Goal: Task Accomplishment & Management: Manage account settings

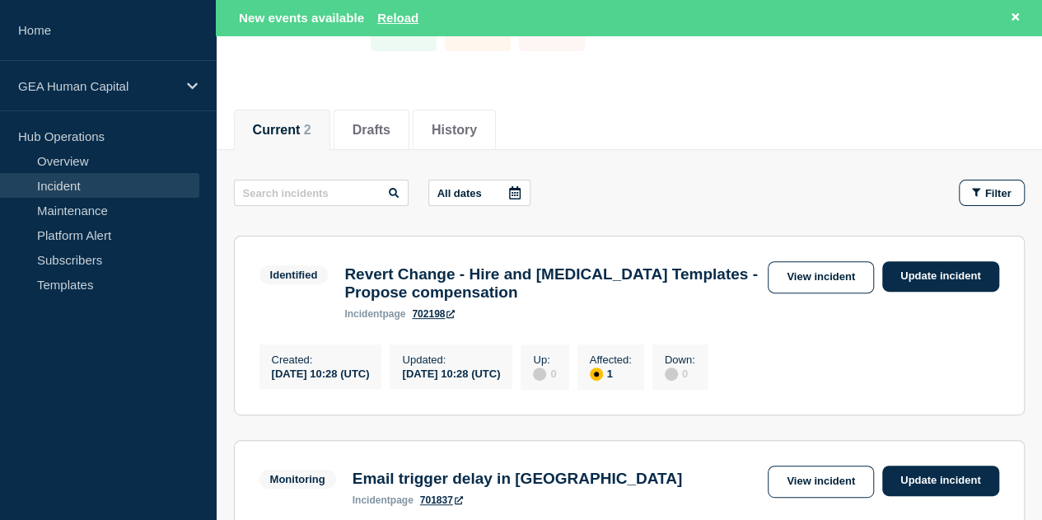
scroll to position [165, 0]
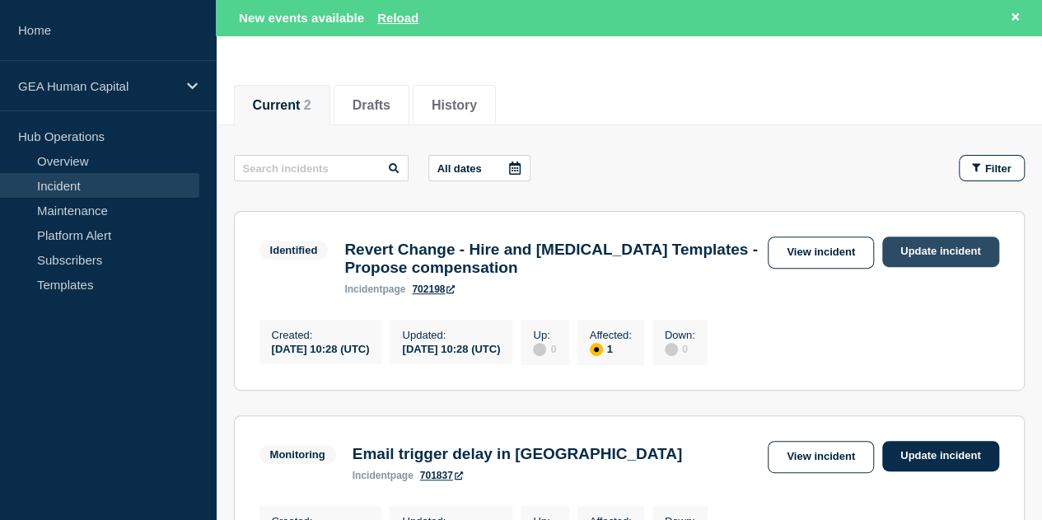
click at [949, 251] on link "Update incident" at bounding box center [940, 251] width 117 height 30
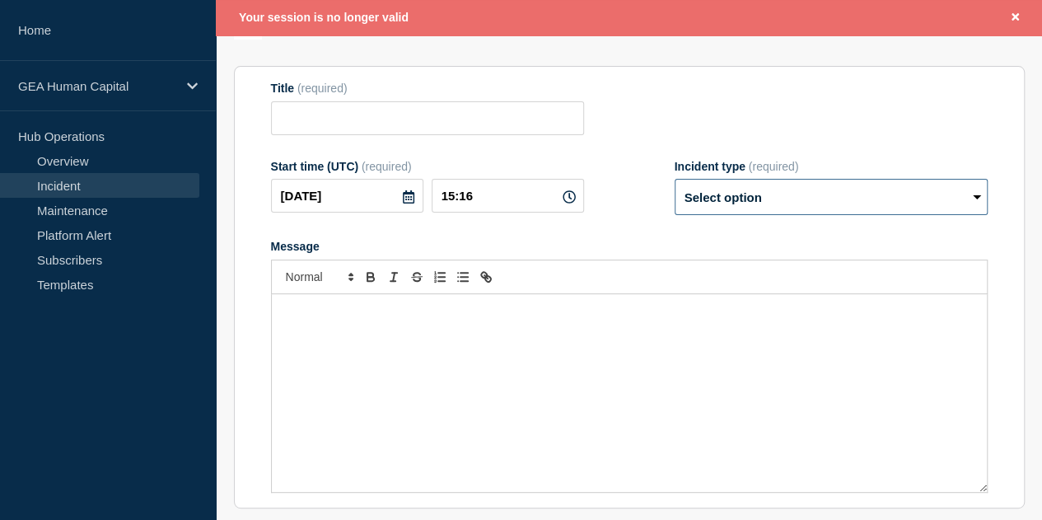
click at [758, 209] on select "Select option Investigating Identified Monitoring Resolved" at bounding box center [831, 197] width 313 height 36
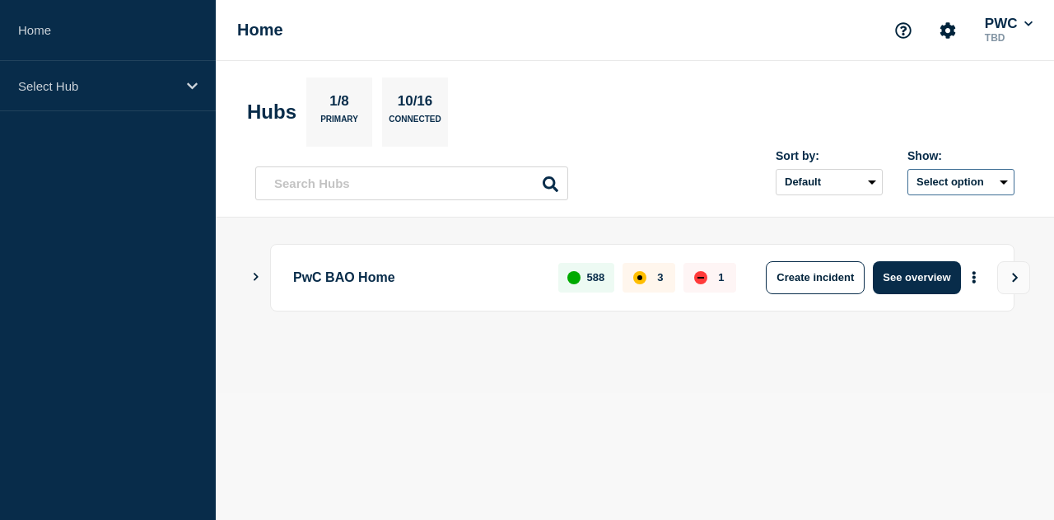
click at [940, 177] on button "Select option" at bounding box center [961, 182] width 107 height 26
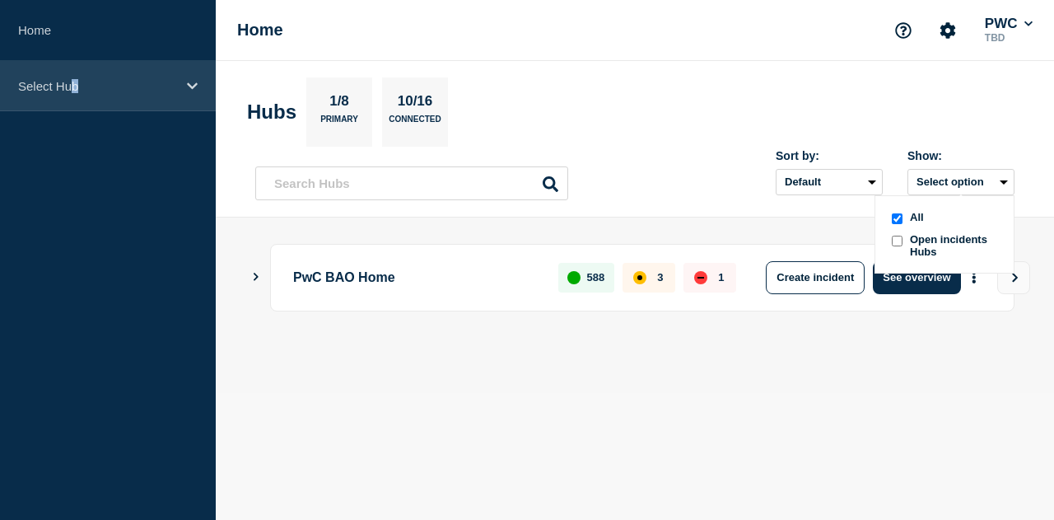
click at [76, 86] on p "Select Hub" at bounding box center [97, 86] width 158 height 14
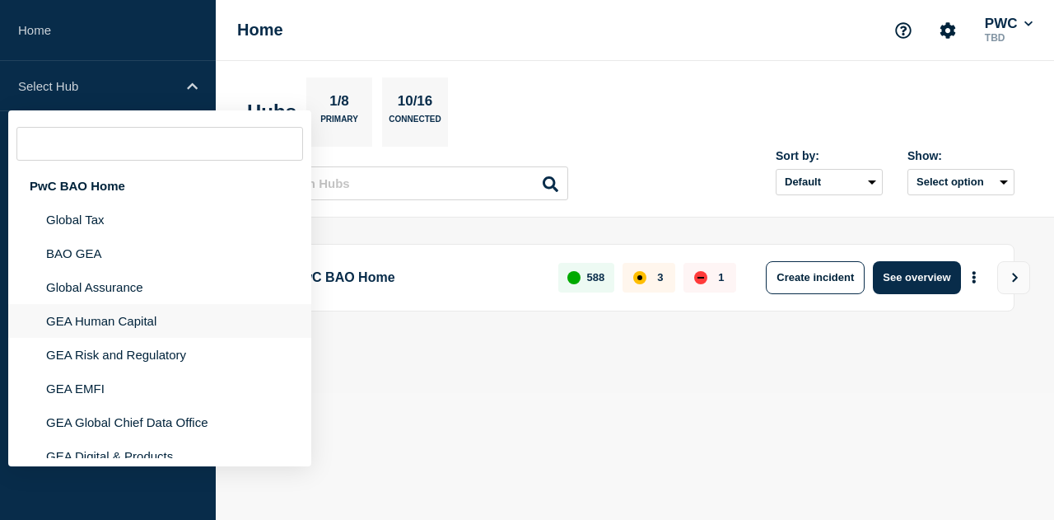
click at [140, 338] on li "GEA Human Capital" at bounding box center [159, 355] width 303 height 34
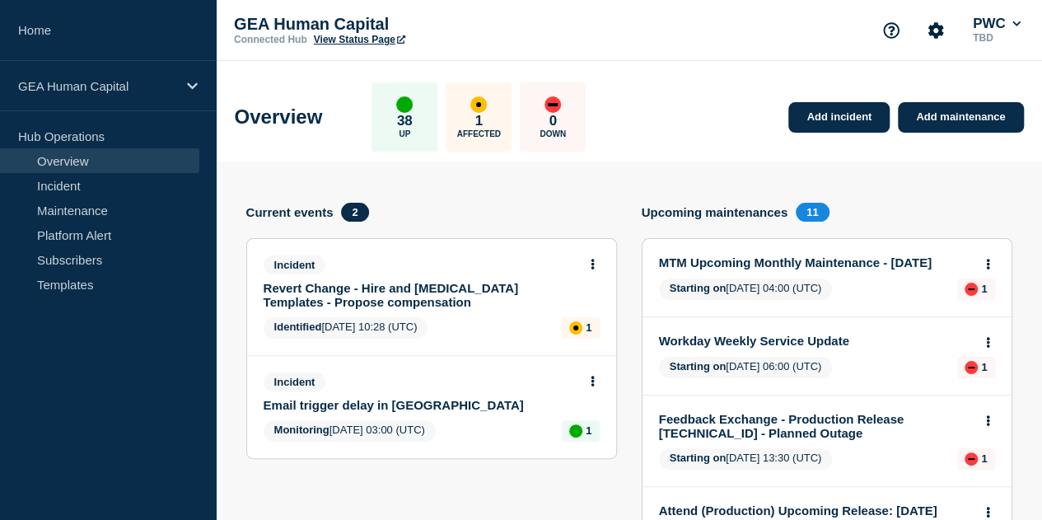
click at [368, 294] on link "Revert Change - Hire and [MEDICAL_DATA] Templates - Propose compensation" at bounding box center [421, 295] width 314 height 28
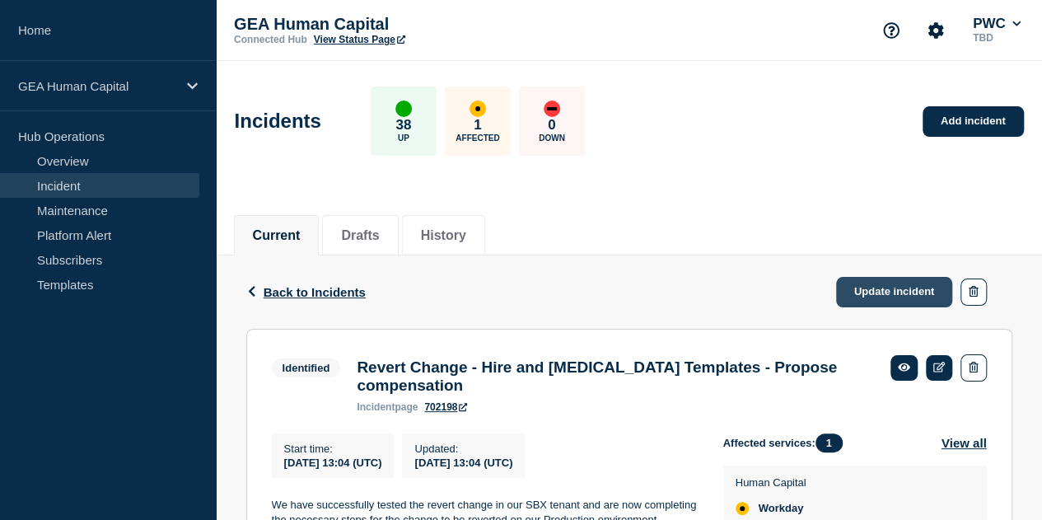
click at [890, 292] on link "Update incident" at bounding box center [894, 292] width 117 height 30
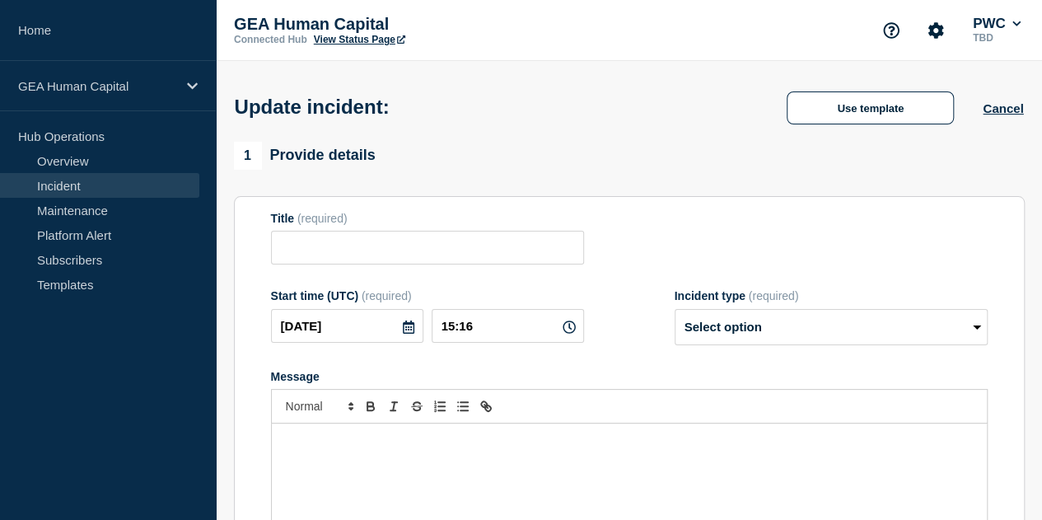
type input "Revert Change - Hire and [MEDICAL_DATA] Templates - Propose compensation"
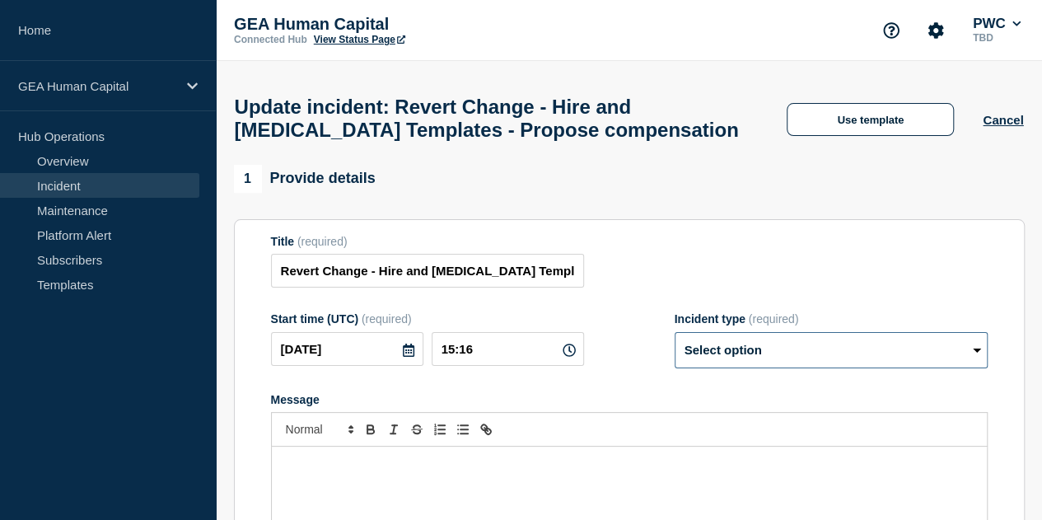
click at [834, 342] on select "Select option Investigating Identified Monitoring Resolved" at bounding box center [831, 350] width 313 height 36
select select "resolved"
click at [675, 340] on select "Select option Investigating Identified Monitoring Resolved" at bounding box center [831, 350] width 313 height 36
click at [507, 361] on input "15:16" at bounding box center [508, 349] width 152 height 34
type input "15:15"
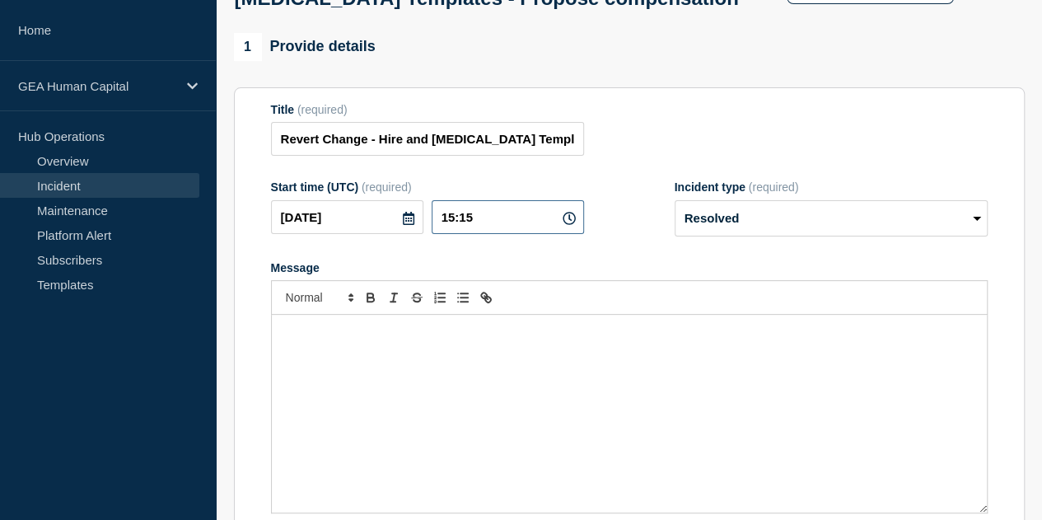
scroll to position [165, 0]
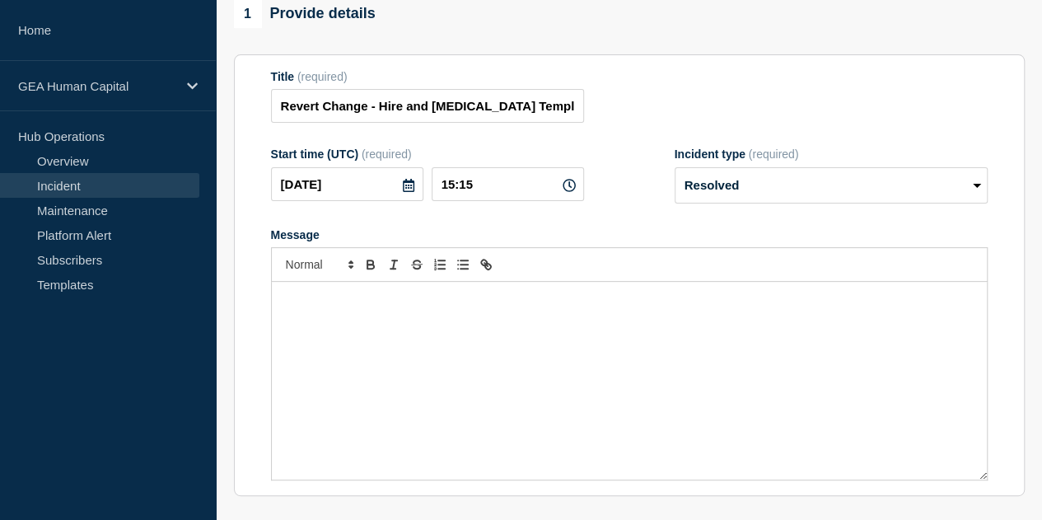
click at [366, 320] on div "Message" at bounding box center [629, 381] width 715 height 198
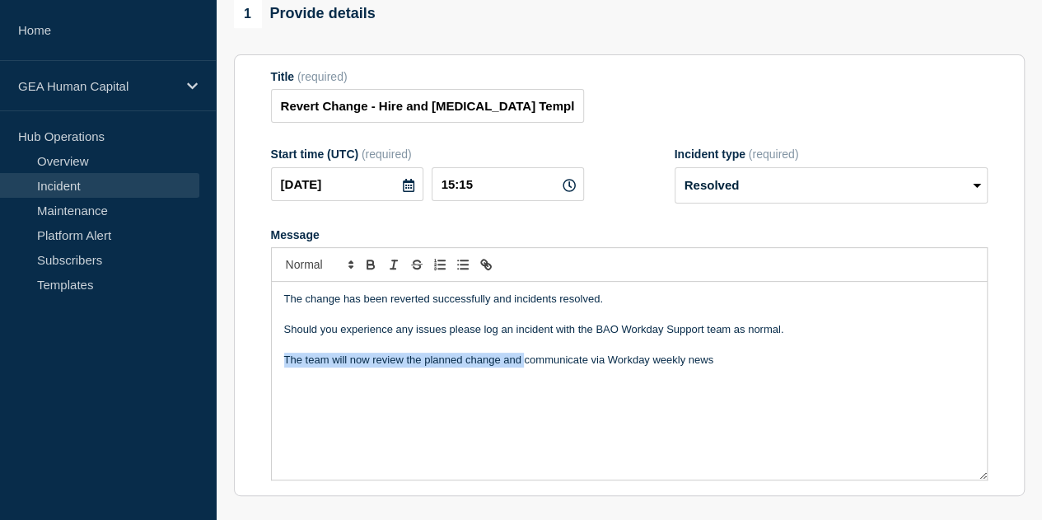
drag, startPoint x: 524, startPoint y: 370, endPoint x: 275, endPoint y: 380, distance: 249.0
click at [275, 380] on div "The change has been reverted successfully and incidents resolved. Should you ex…" at bounding box center [629, 381] width 715 height 198
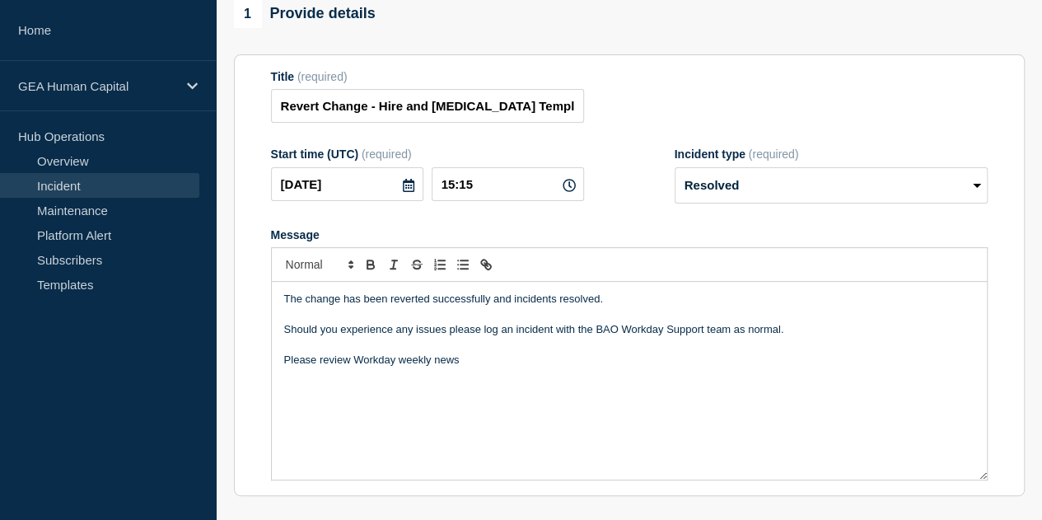
click at [476, 367] on p "Please review Workday weekly news" at bounding box center [629, 360] width 690 height 15
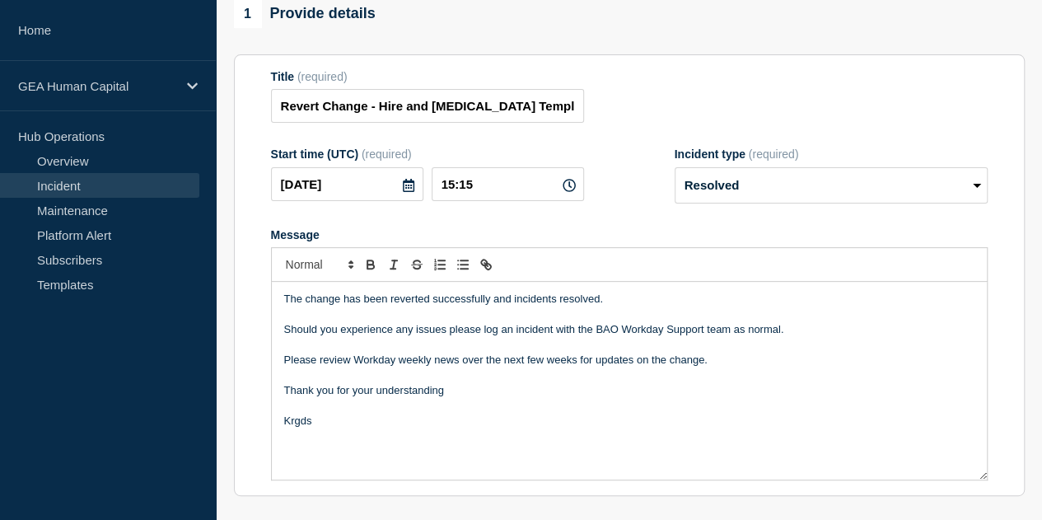
click at [296, 452] on div "The change has been reverted successfully and incidents resolved. Should you ex…" at bounding box center [629, 381] width 715 height 198
click at [305, 428] on p "Krgds" at bounding box center [629, 421] width 690 height 15
click at [593, 367] on p "Please review Workday weekly news over the next few weeks for updates on the ch…" at bounding box center [629, 360] width 690 height 15
drag, startPoint x: 652, startPoint y: 367, endPoint x: 735, endPoint y: 367, distance: 83.2
click at [735, 367] on p "Please review Workday weekly news over the next few weeks for any updates on th…" at bounding box center [629, 360] width 690 height 15
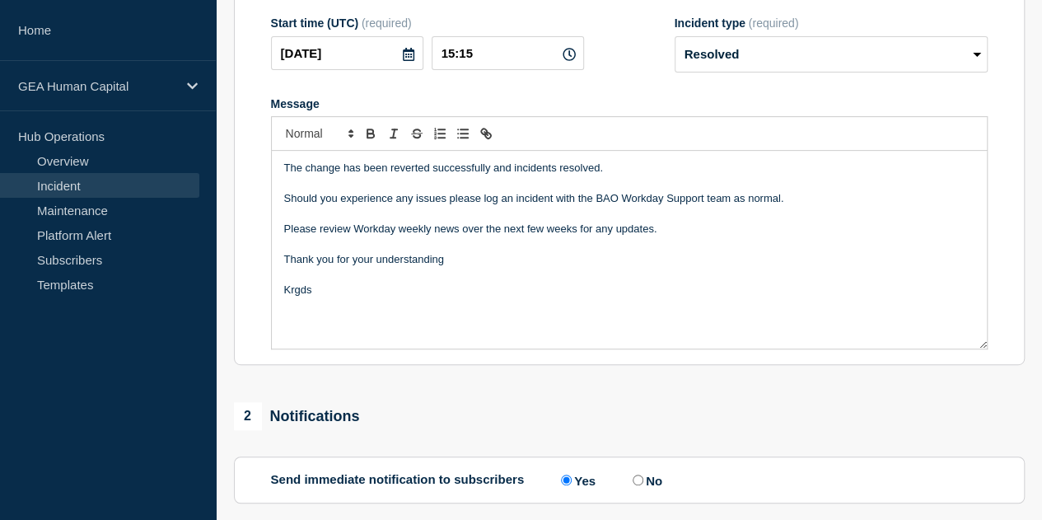
scroll to position [412, 0]
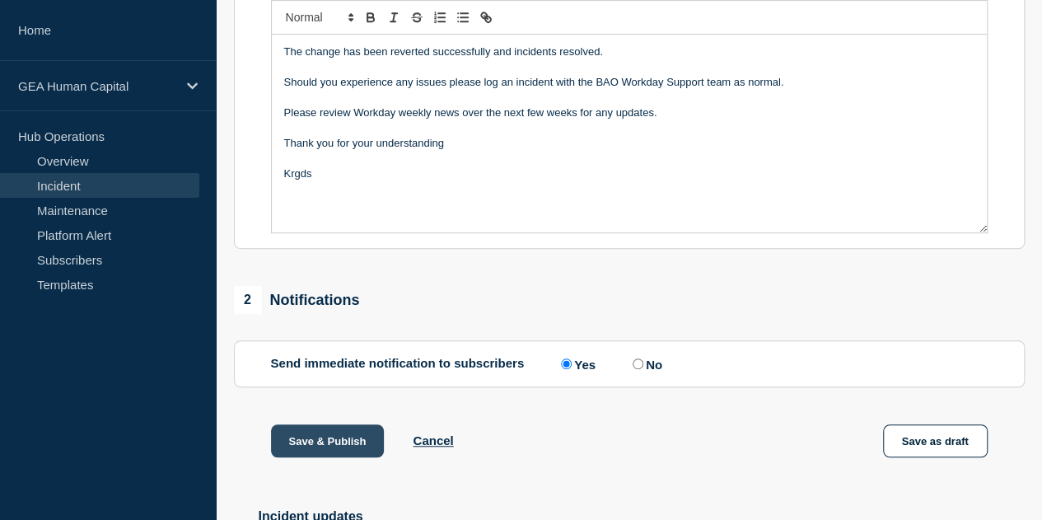
click at [339, 448] on button "Save & Publish" at bounding box center [328, 440] width 114 height 33
